Goal: Find specific page/section: Find specific page/section

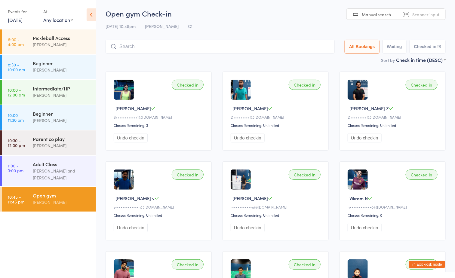
click at [62, 196] on div "Open gym" at bounding box center [62, 195] width 58 height 7
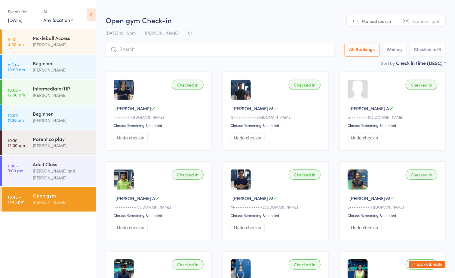
click at [434, 265] on button "Exit kiosk mode" at bounding box center [427, 264] width 36 height 7
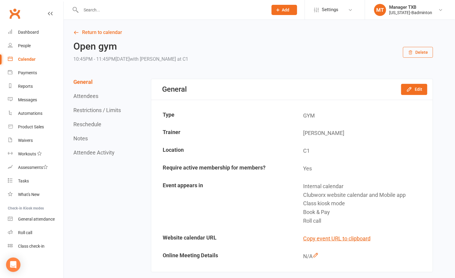
click at [157, 13] on input "text" at bounding box center [171, 10] width 185 height 8
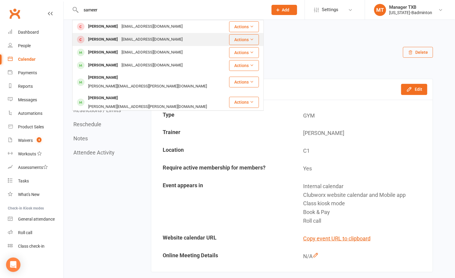
type input "sameer"
